Goal: Transaction & Acquisition: Purchase product/service

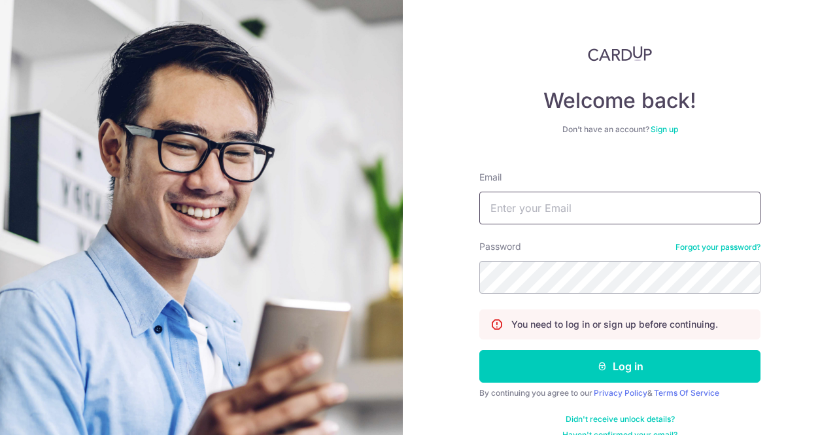
type input "[EMAIL_ADDRESS][DOMAIN_NAME]"
click at [479, 350] on button "Log in" at bounding box center [619, 366] width 281 height 33
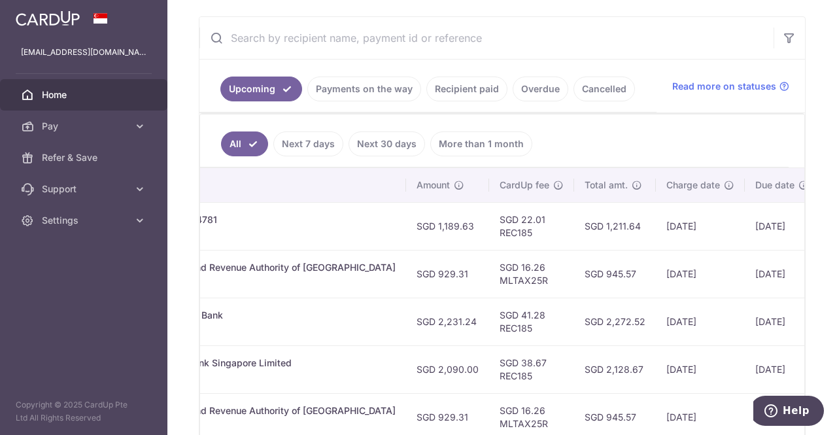
scroll to position [118, 0]
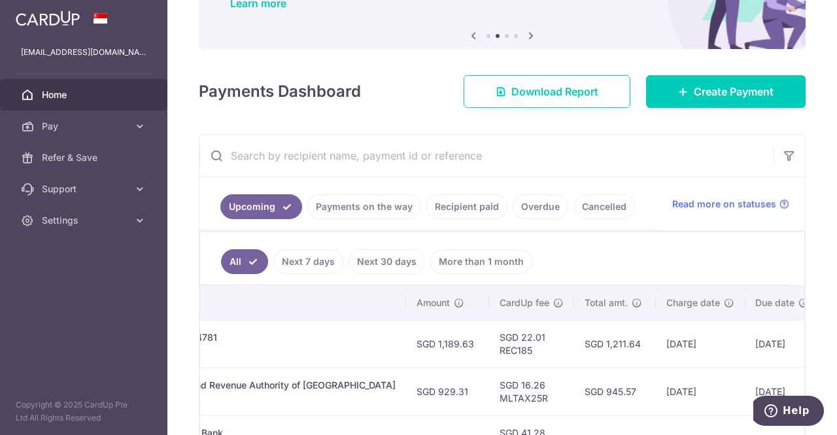
drag, startPoint x: 347, startPoint y: 207, endPoint x: 368, endPoint y: 213, distance: 20.9
click at [347, 208] on link "Payments on the way" at bounding box center [364, 206] width 114 height 25
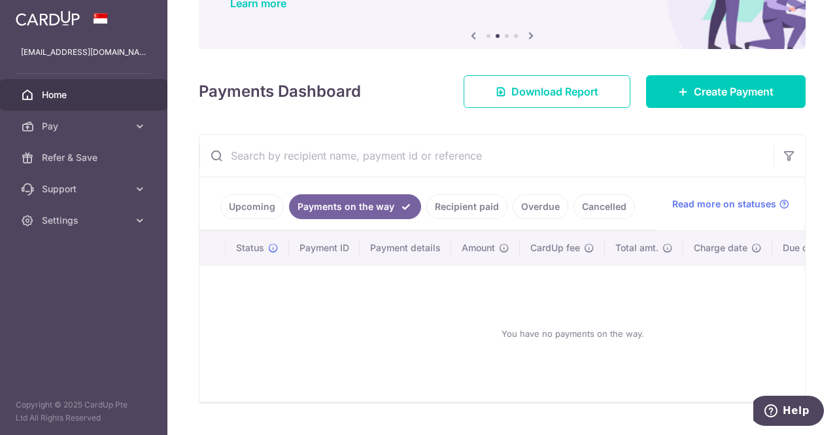
click at [470, 213] on link "Recipient paid" at bounding box center [466, 206] width 81 height 25
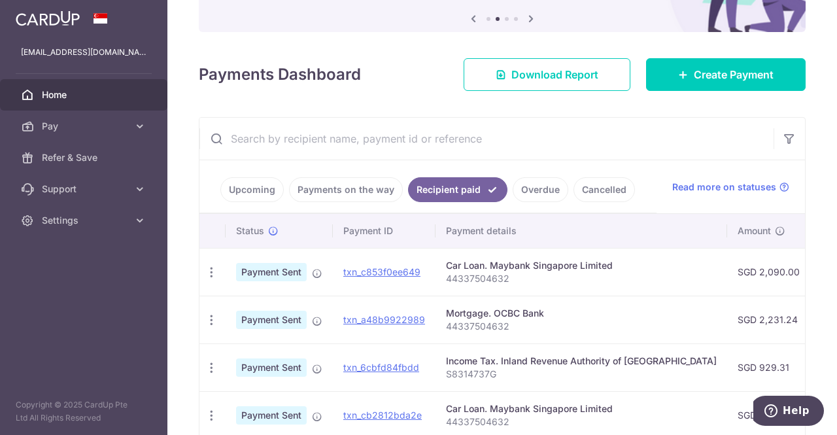
scroll to position [53, 0]
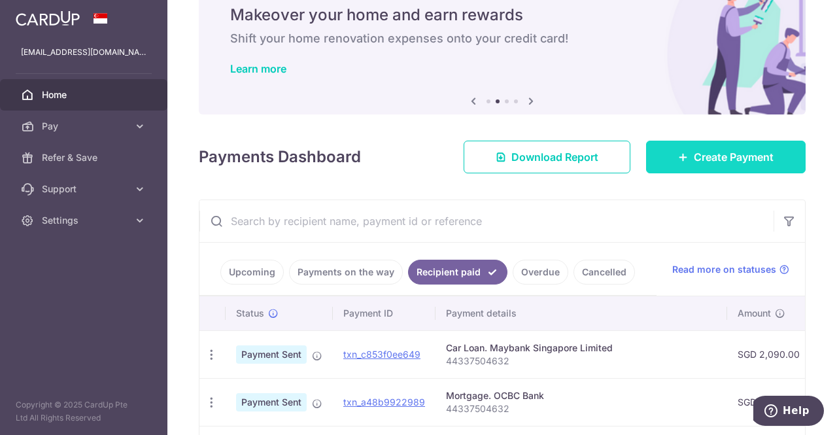
click at [694, 159] on span "Create Payment" at bounding box center [734, 157] width 80 height 16
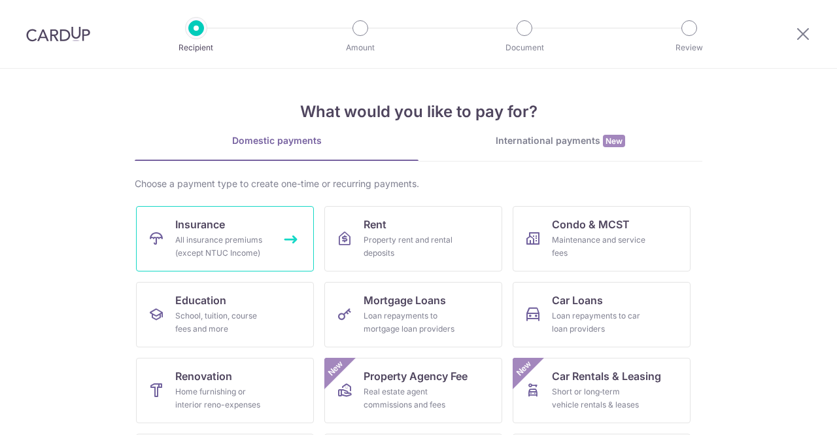
click at [206, 235] on div "All insurance premiums (except NTUC Income)" at bounding box center [222, 246] width 94 height 26
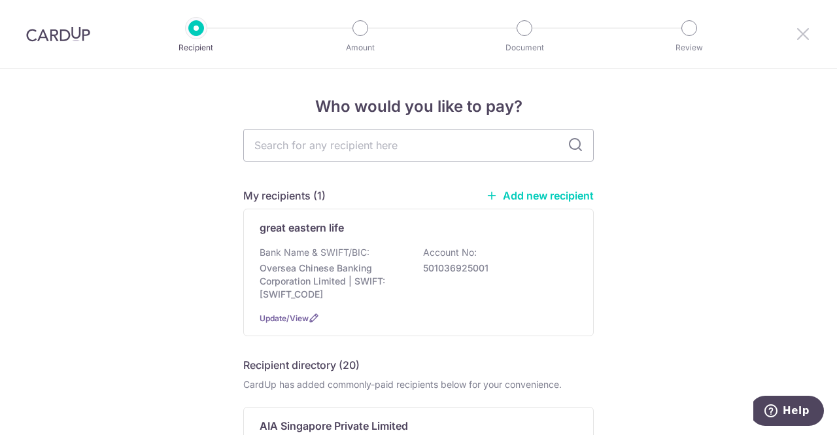
click at [801, 37] on icon at bounding box center [803, 34] width 16 height 16
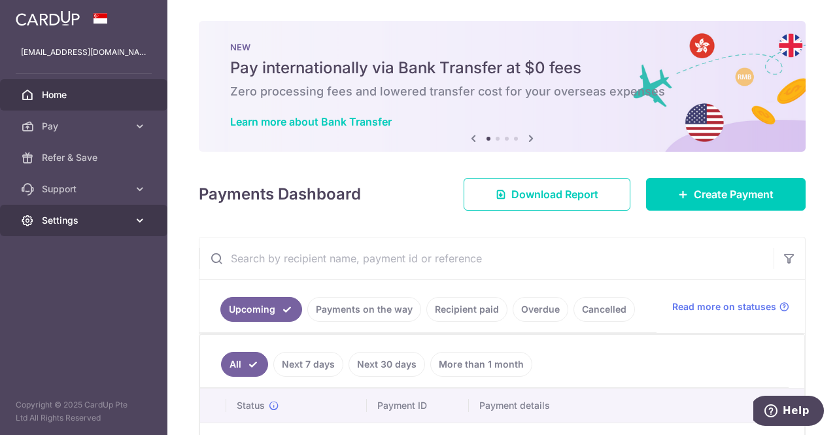
click at [126, 220] on span "Settings" at bounding box center [85, 220] width 86 height 13
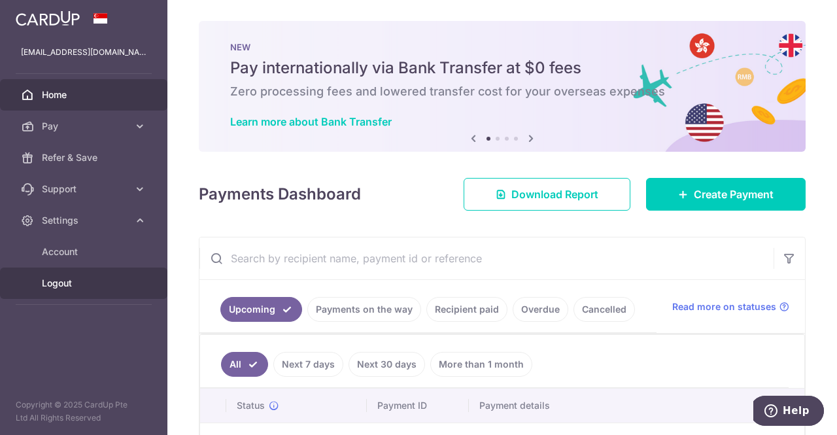
click at [77, 288] on span "Logout" at bounding box center [85, 283] width 86 height 13
